Goal: Check status: Check status

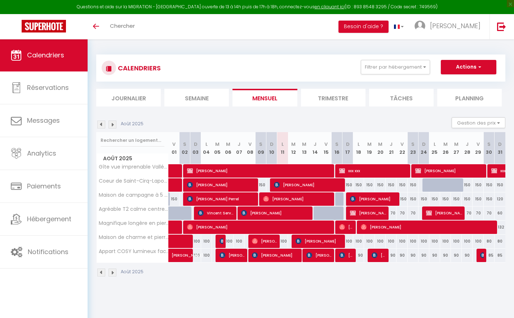
select select
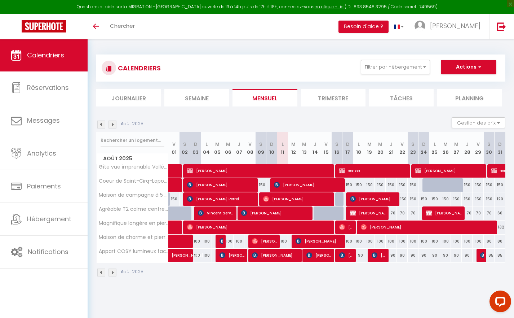
click at [303, 242] on span "[PERSON_NAME]" at bounding box center [319, 241] width 47 height 14
select select "OK"
select select "KO"
select select "0"
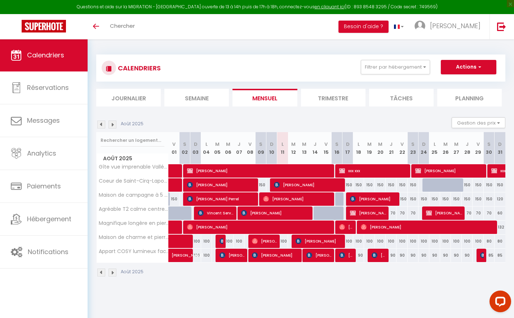
select select "1"
select select
